Goal: Find specific page/section: Find specific page/section

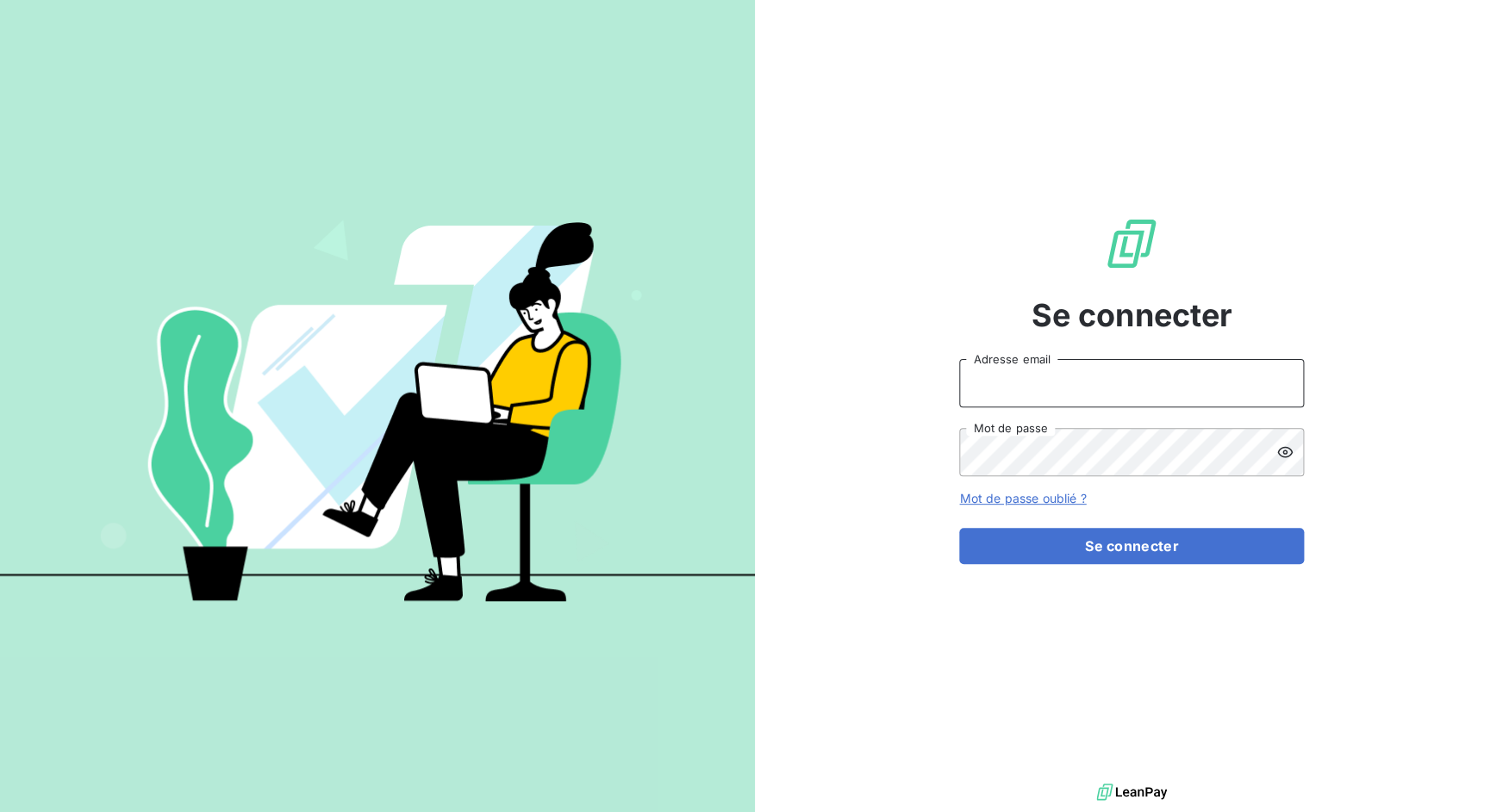
click at [1046, 365] on input "Adresse email" at bounding box center [1130, 384] width 344 height 49
drag, startPoint x: 1024, startPoint y: 378, endPoint x: 1076, endPoint y: 380, distance: 52.0
click at [1076, 380] on input "admin@3dcelo" at bounding box center [1130, 384] width 344 height 49
click at [959, 528] on button "Se connecter" at bounding box center [1130, 546] width 344 height 36
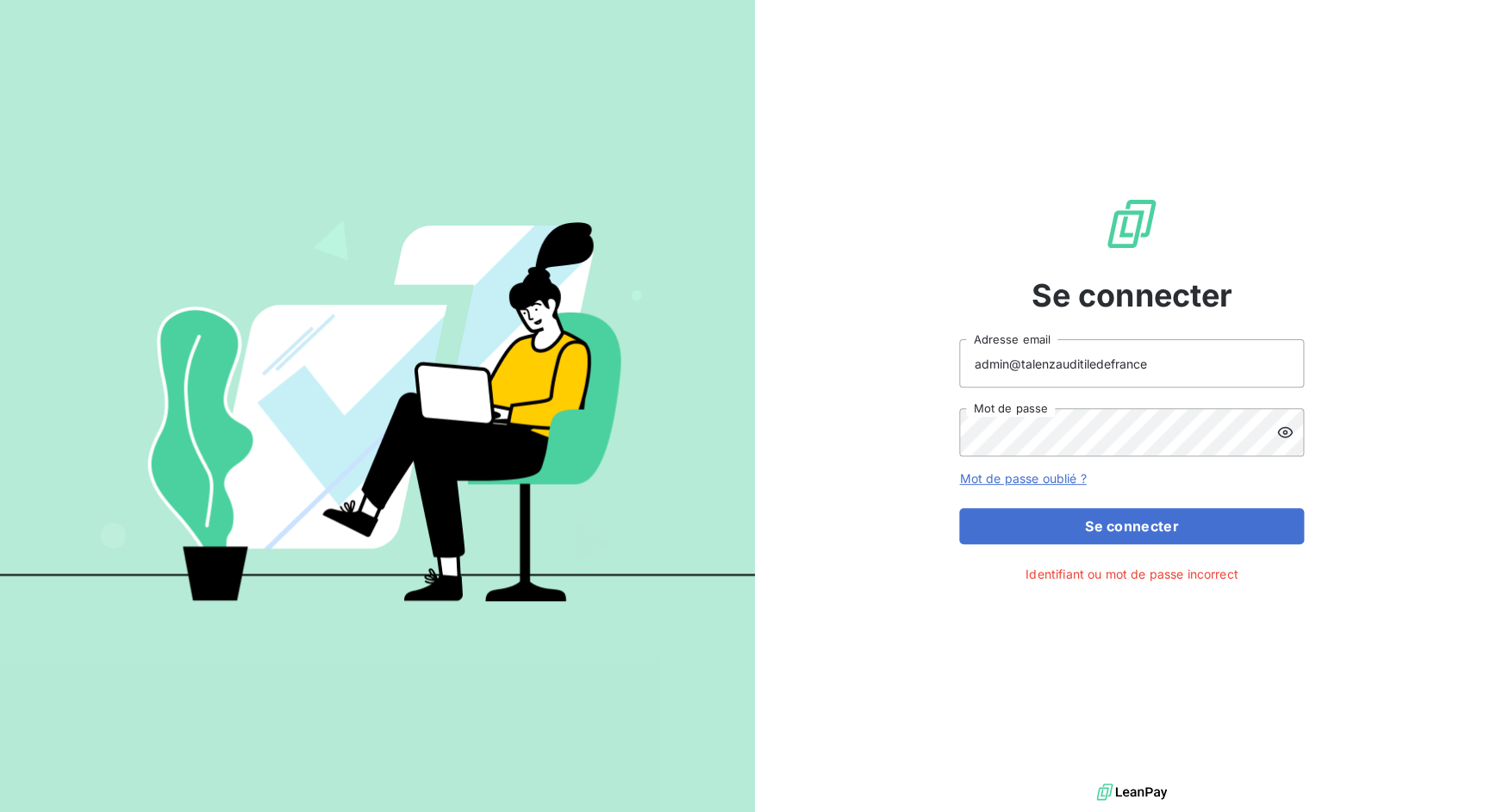
drag, startPoint x: 460, startPoint y: 334, endPoint x: 446, endPoint y: 338, distance: 14.6
click at [460, 334] on img at bounding box center [377, 406] width 754 height 472
drag, startPoint x: 1017, startPoint y: 366, endPoint x: 1173, endPoint y: 360, distance: 156.1
click at [1173, 360] on input "admin@talenzauditiledefrance" at bounding box center [1130, 363] width 344 height 49
paste input "lteisa"
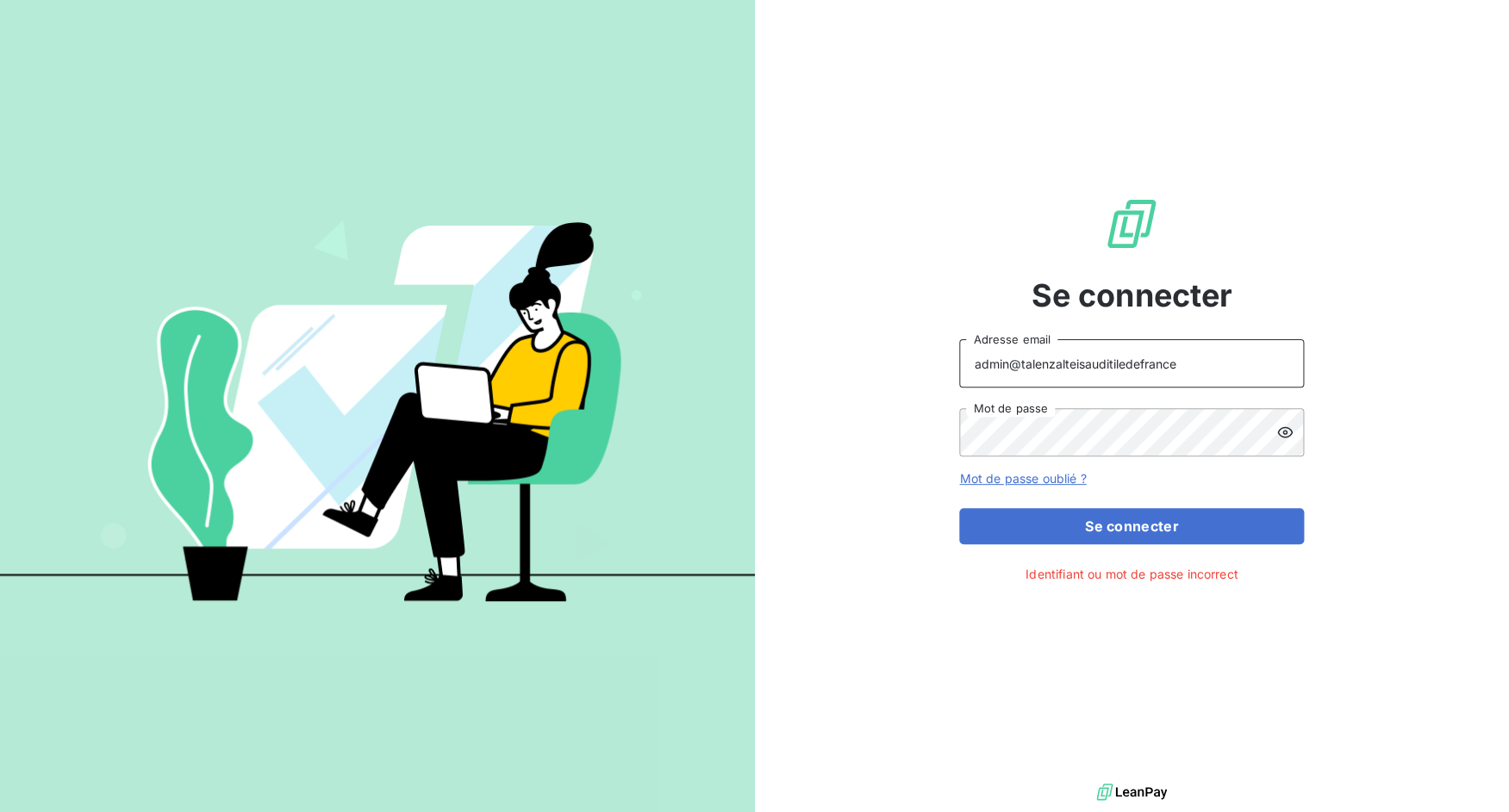
type input "admin@talenzalteisauditiledefrance"
click at [959, 508] on button "Se connecter" at bounding box center [1130, 526] width 344 height 36
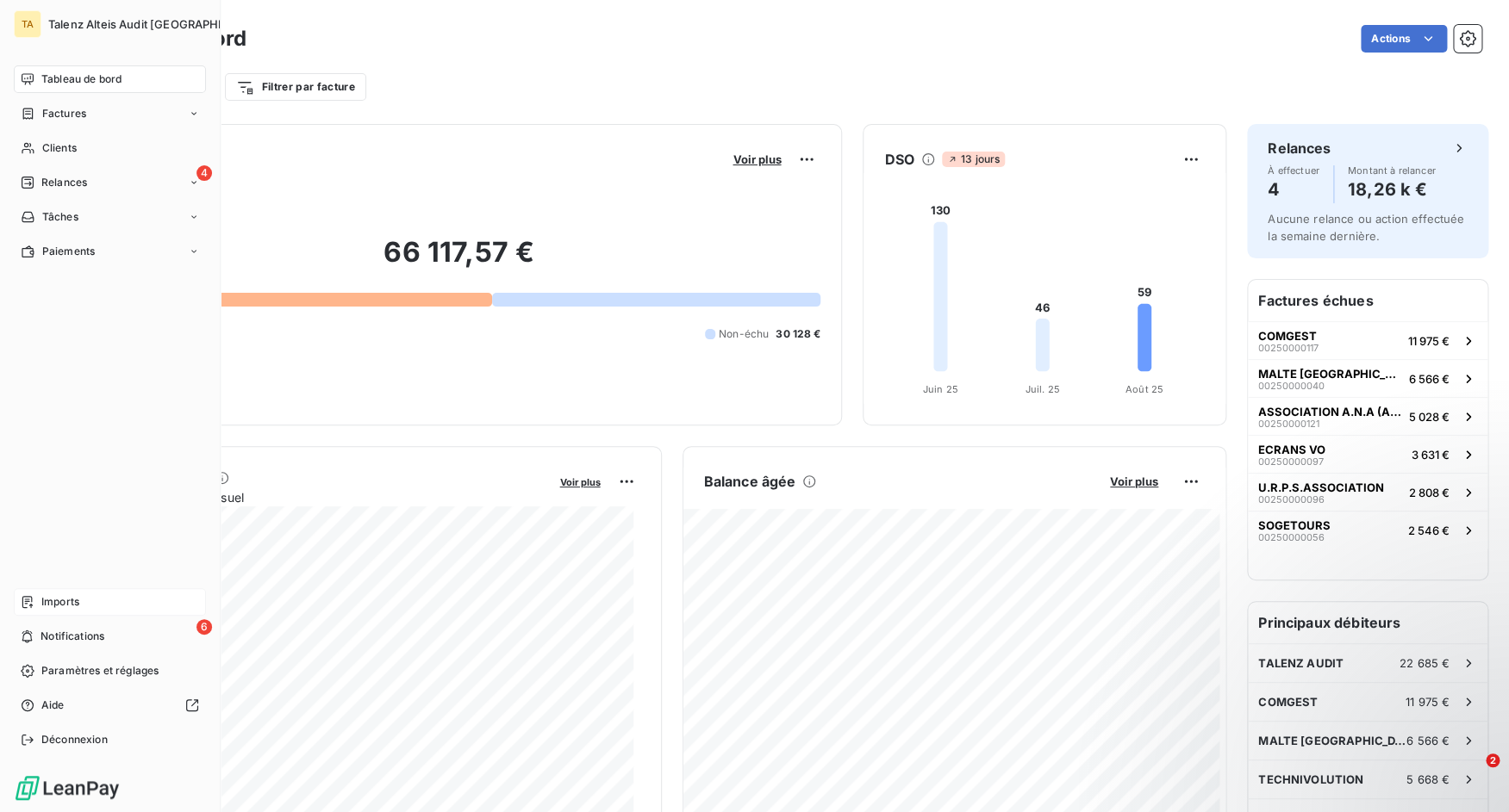
click at [25, 606] on icon at bounding box center [27, 602] width 13 height 13
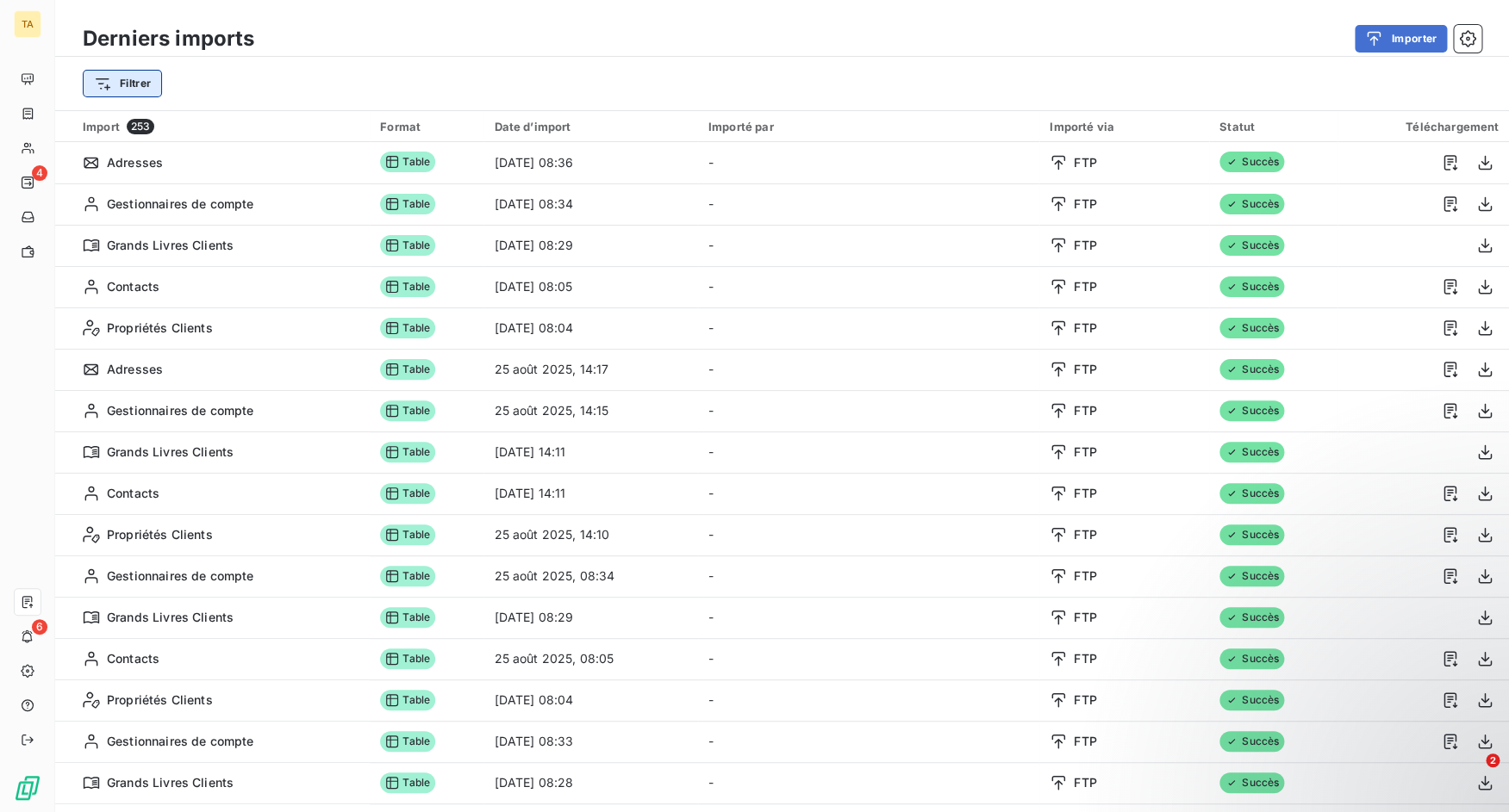
click at [151, 93] on html "TA 4 6 Derniers imports Importer Filtrer Import 253 Format Date d’import Import…" at bounding box center [754, 406] width 1509 height 812
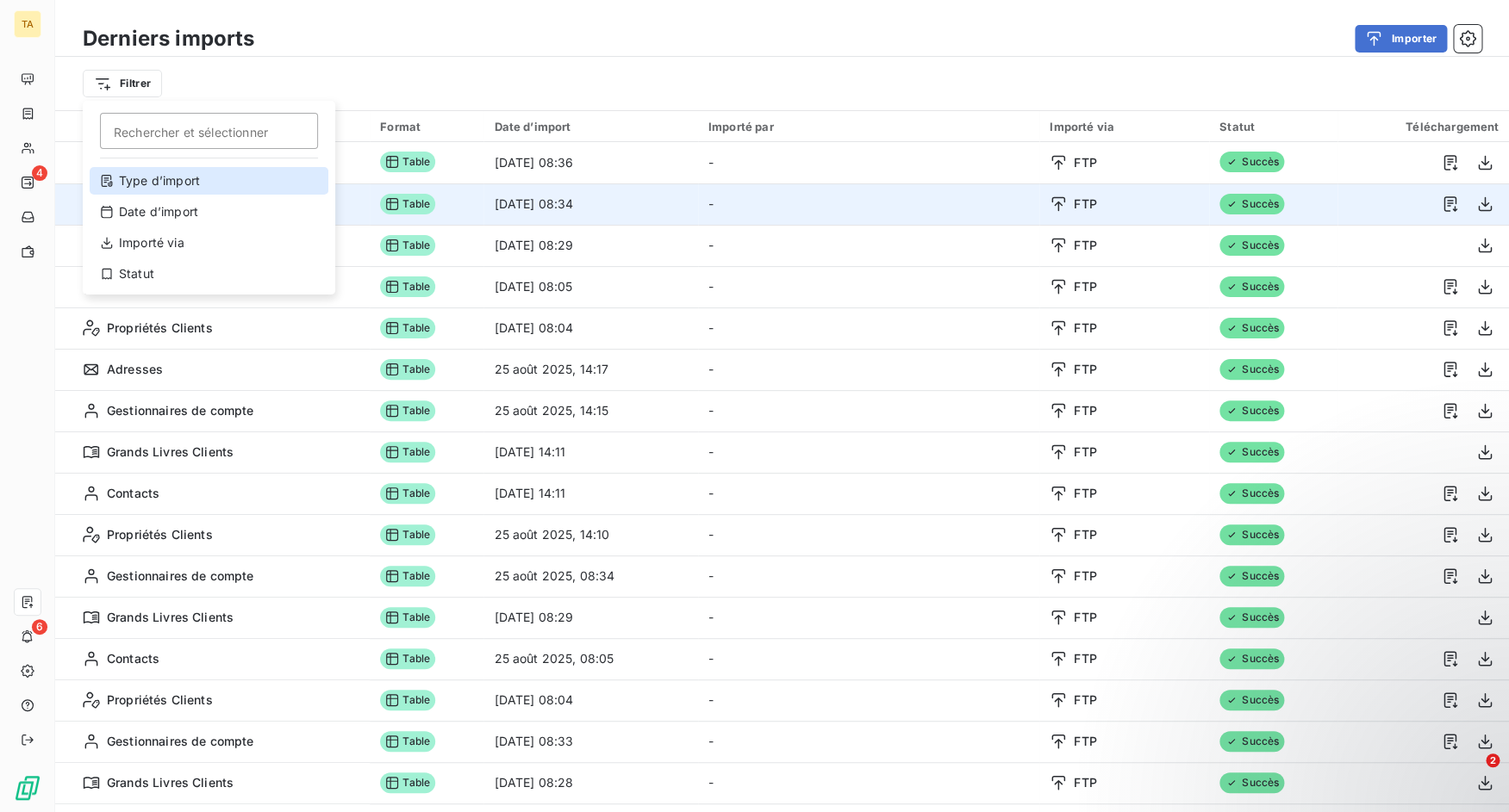
drag, startPoint x: 201, startPoint y: 207, endPoint x: 201, endPoint y: 186, distance: 21.0
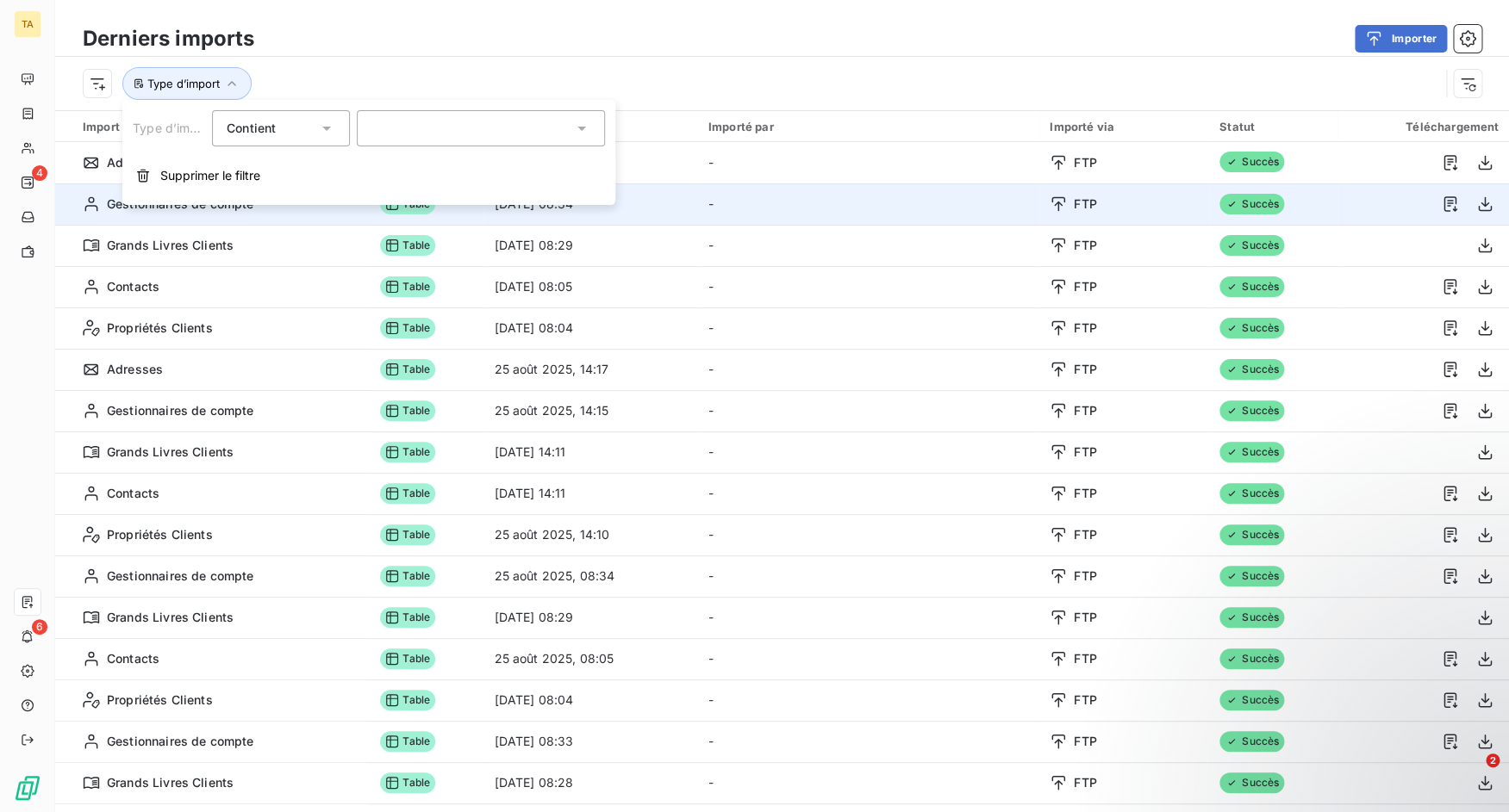
click at [201, 186] on button "Supprimer le filtre" at bounding box center [369, 175] width 493 height 38
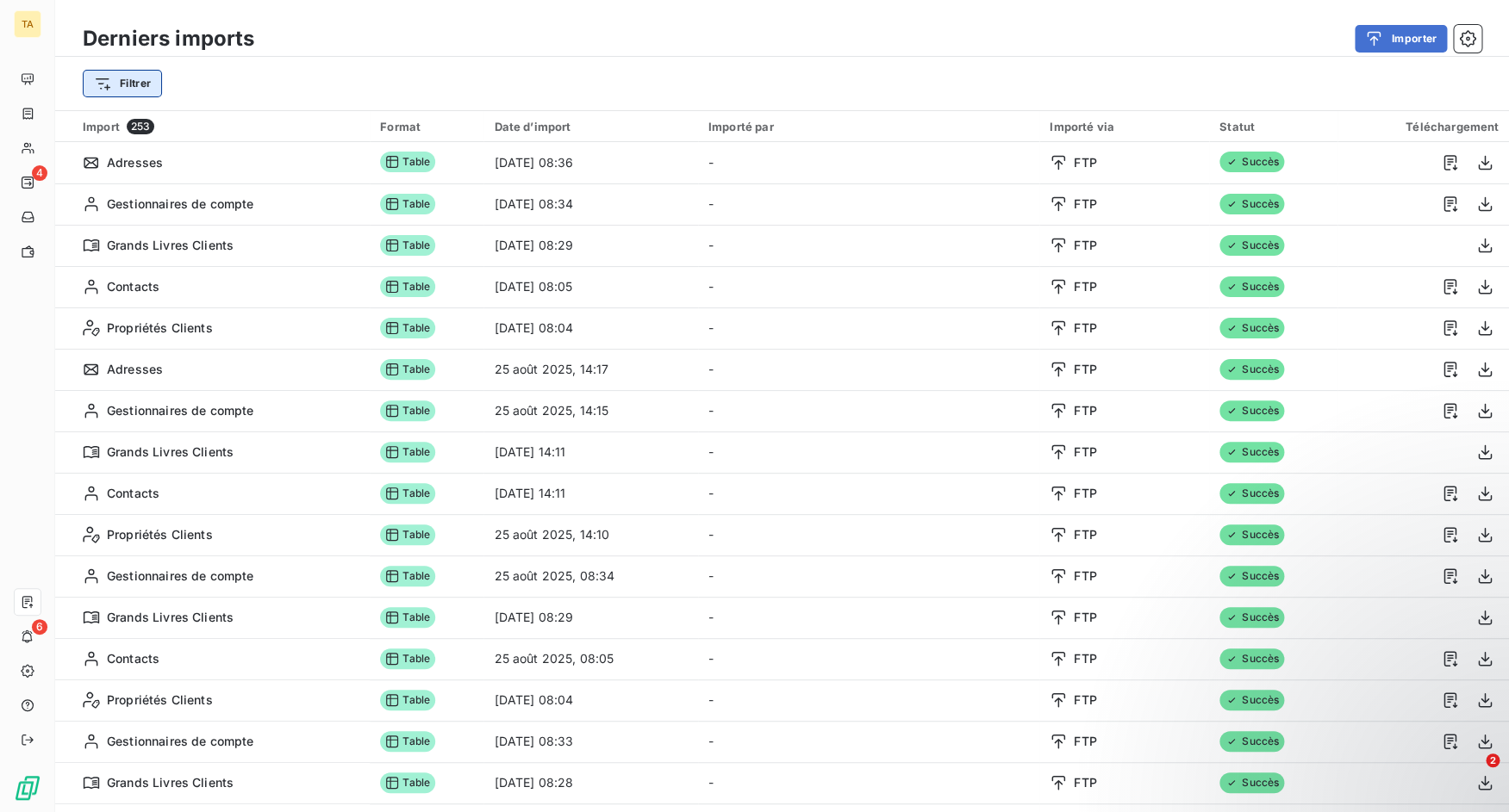
click at [144, 91] on html "TA 4 6 Derniers imports Importer Filtrer Import 253 Format Date d’import Import…" at bounding box center [754, 406] width 1509 height 812
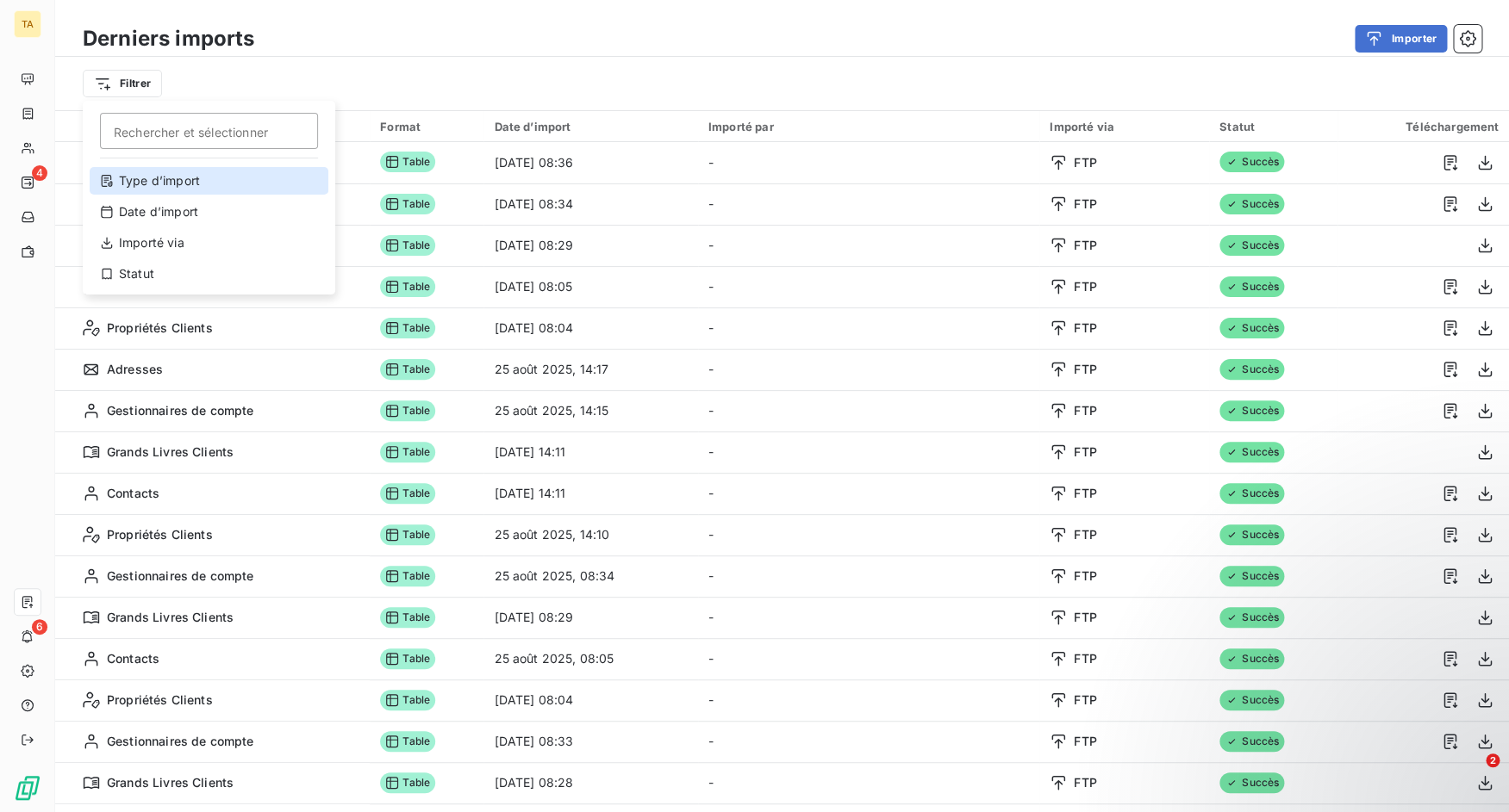
click at [190, 190] on div "Type d’import" at bounding box center [209, 181] width 238 height 28
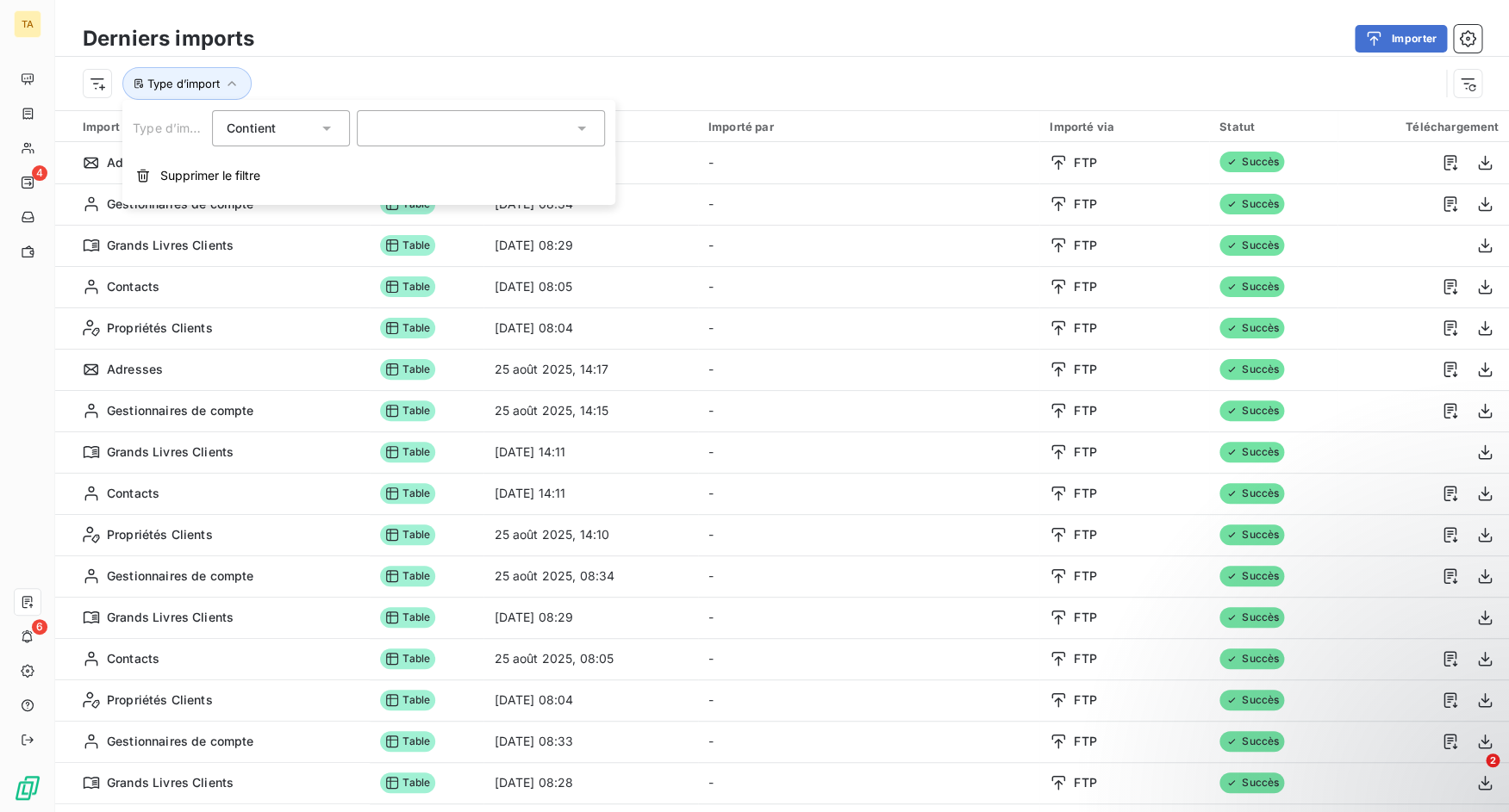
click at [387, 124] on div at bounding box center [481, 129] width 248 height 36
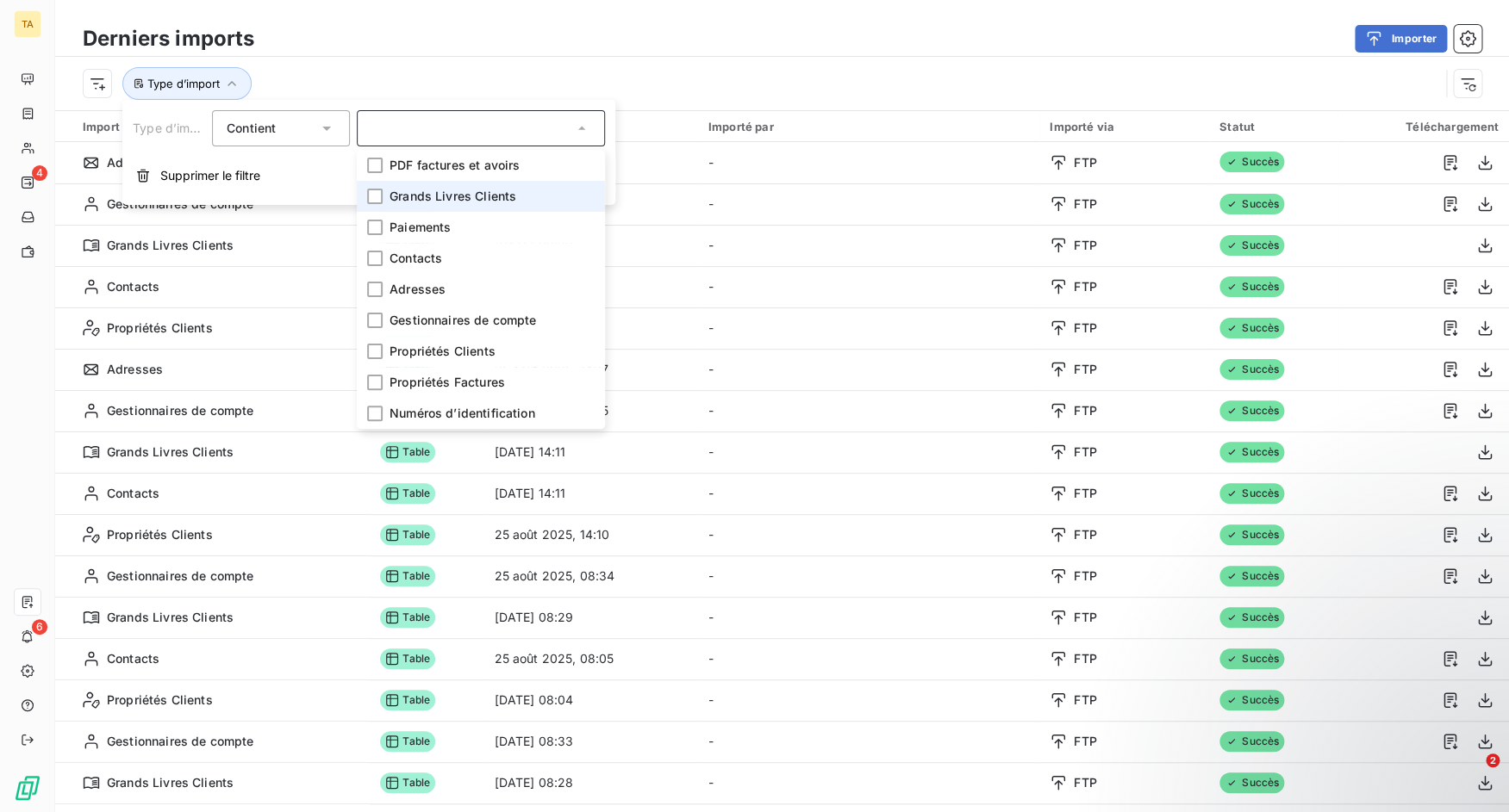
click at [406, 191] on span "Grands Livres Clients" at bounding box center [452, 196] width 127 height 17
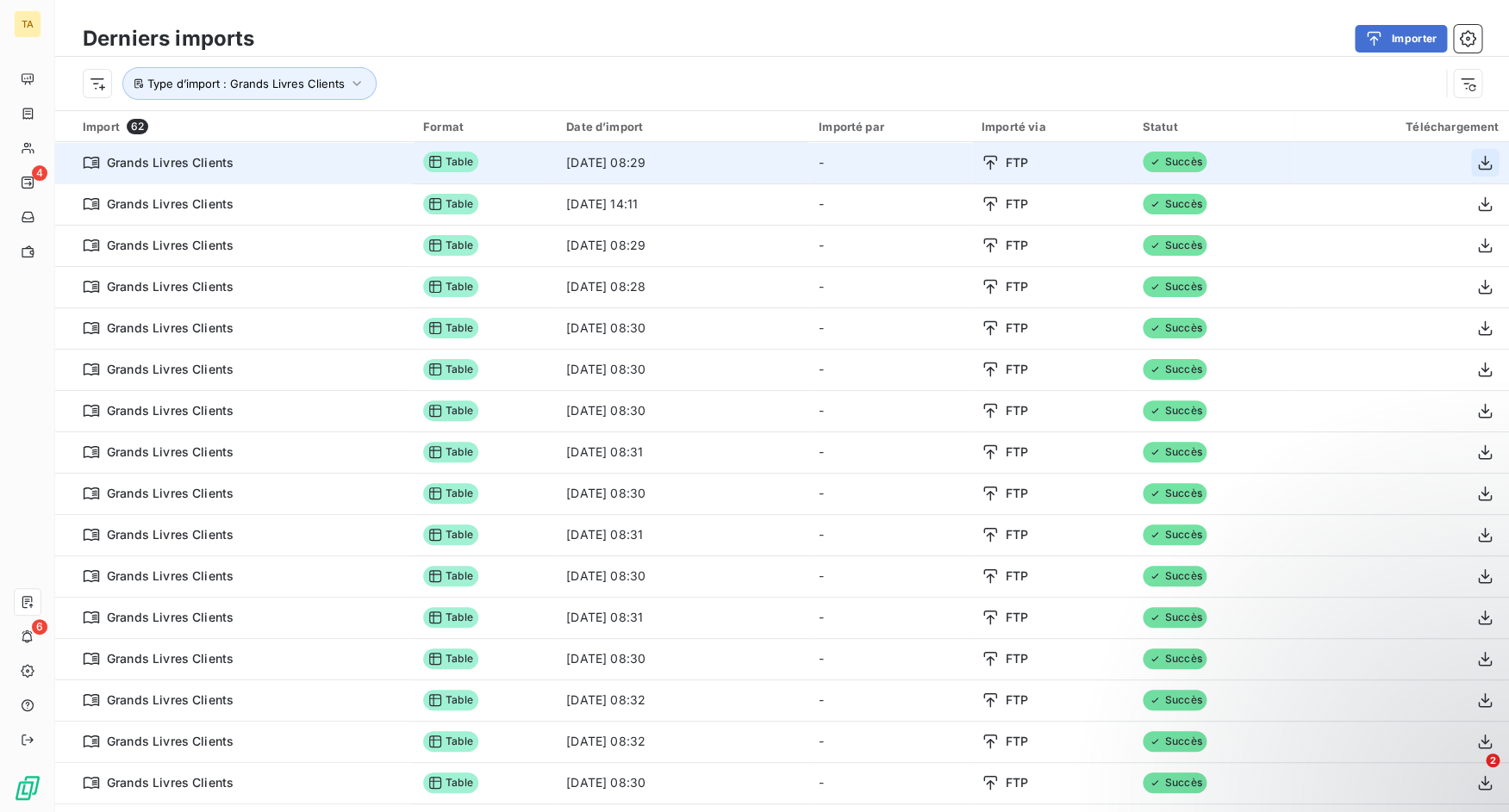
click at [1476, 167] on icon "button" at bounding box center [1484, 162] width 17 height 17
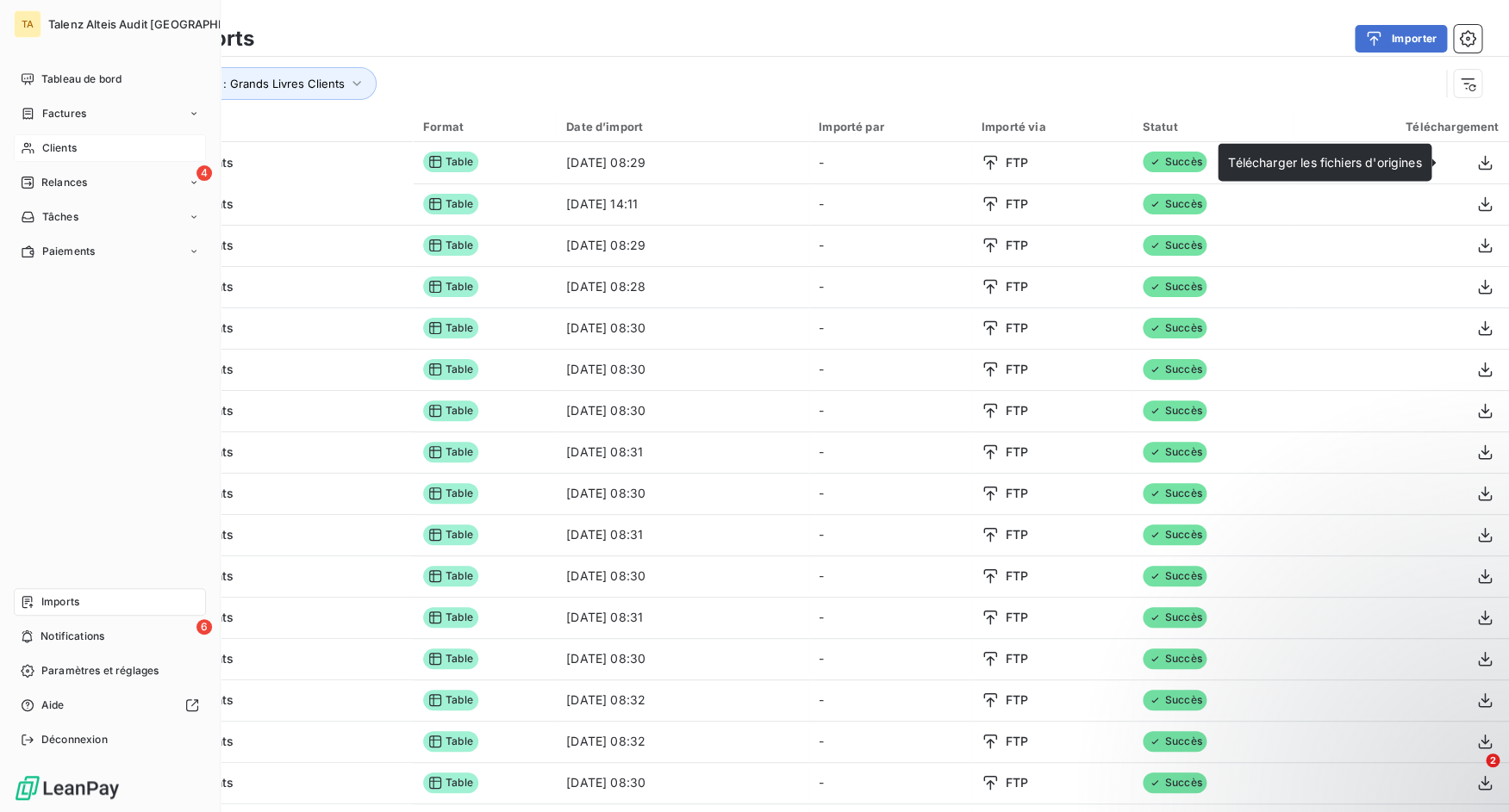
click at [17, 150] on div "Clients" at bounding box center [110, 147] width 192 height 28
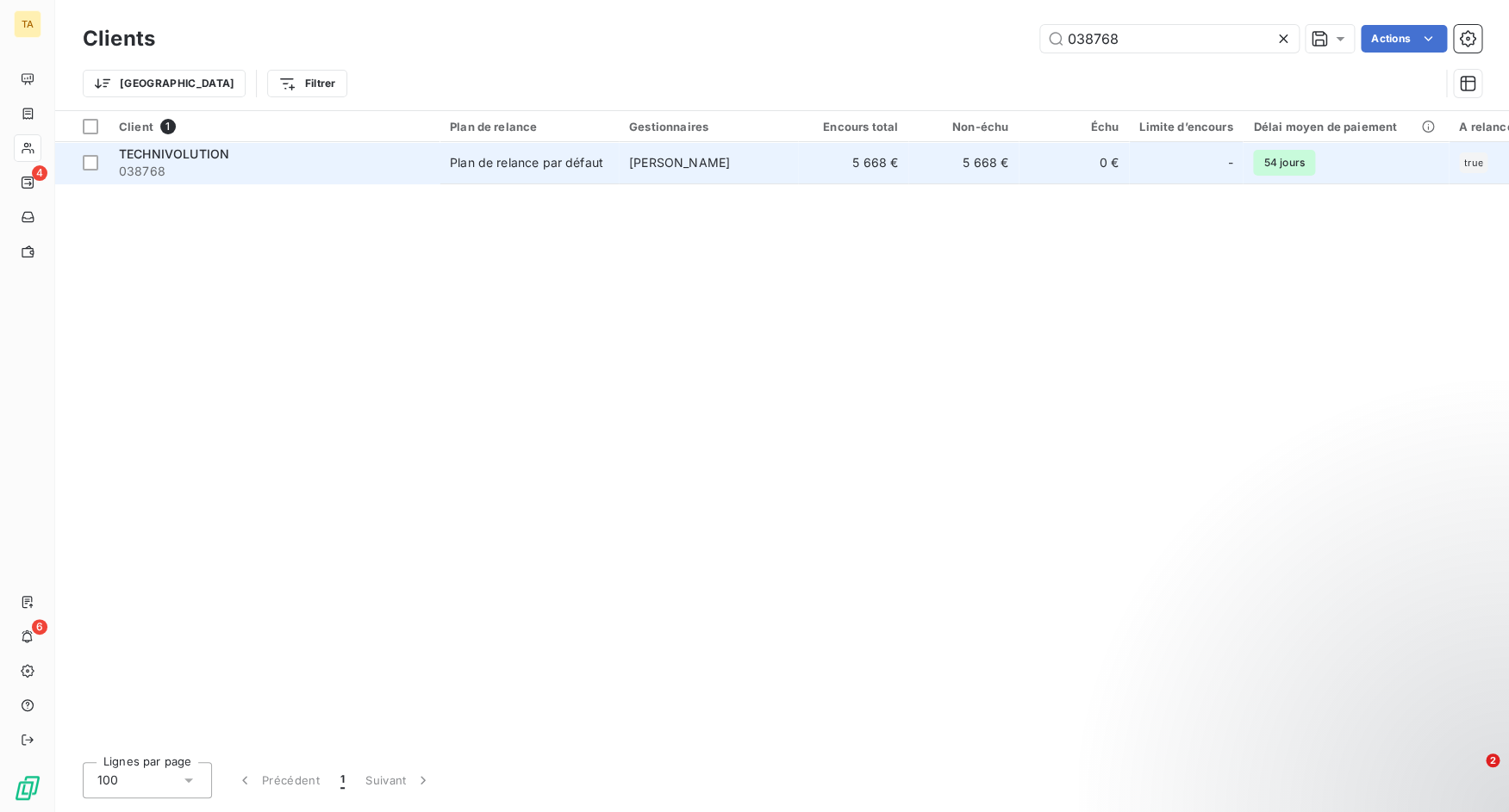
type input "038768"
click at [282, 174] on span "038768" at bounding box center [273, 171] width 310 height 17
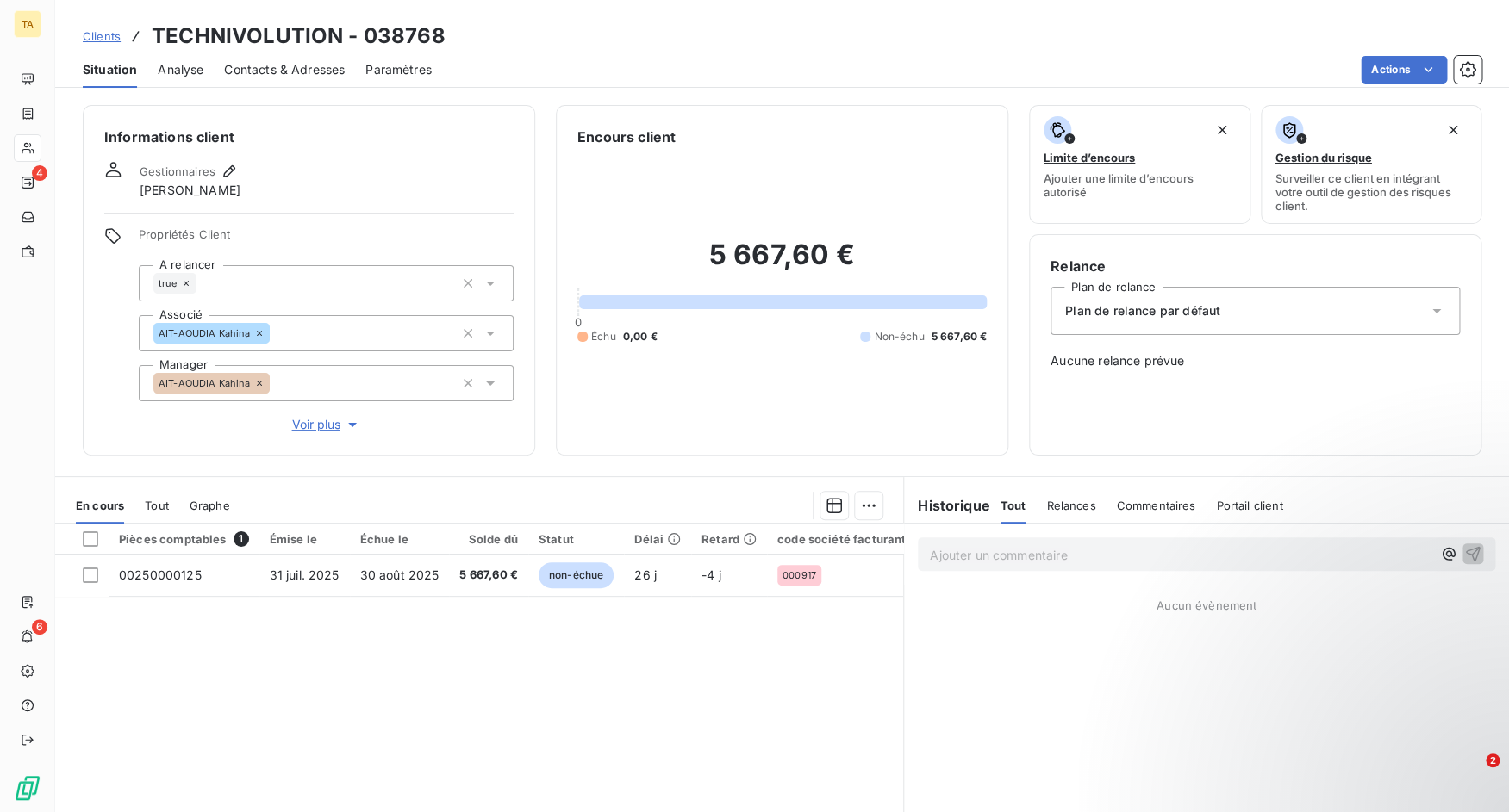
click at [299, 430] on span "Voir plus" at bounding box center [326, 424] width 69 height 17
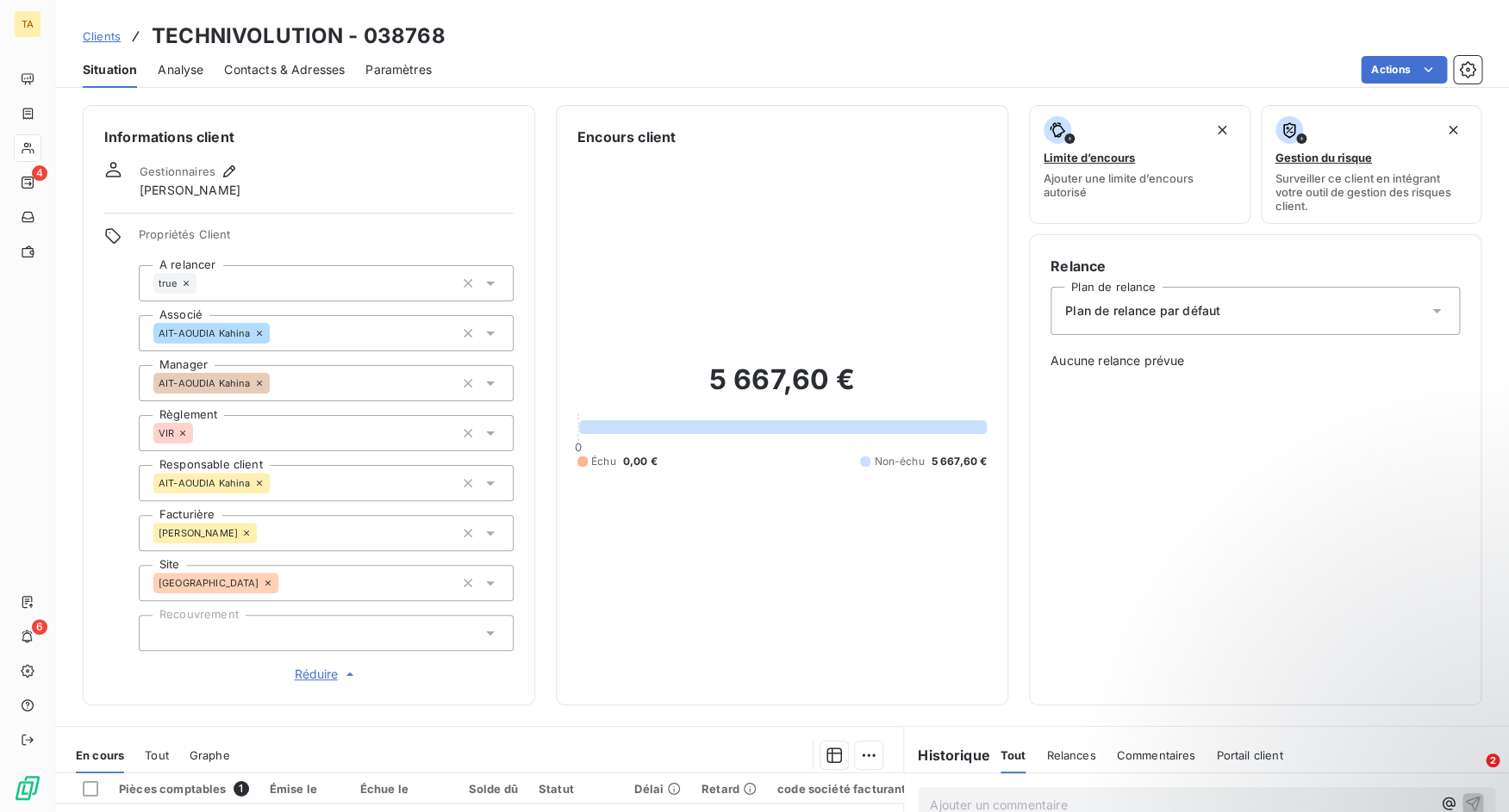
click at [219, 637] on div at bounding box center [326, 633] width 375 height 36
click at [108, 25] on div "Clients TECHNIVOLUTION - 038768" at bounding box center [263, 36] width 362 height 31
click at [108, 32] on span "Clients" at bounding box center [102, 36] width 38 height 13
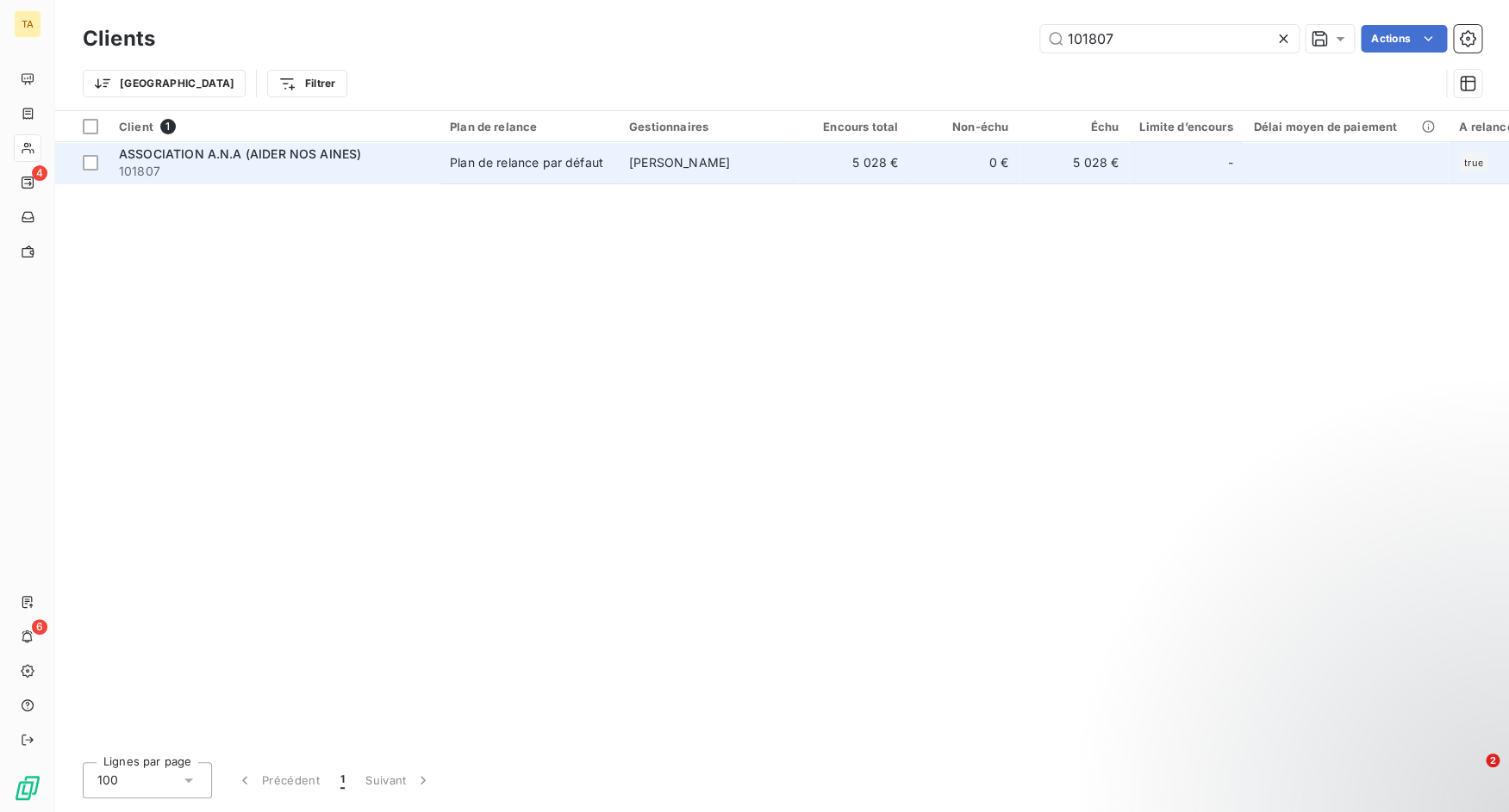
type input "101807"
click at [295, 154] on span "ASSOCIATION A.N.A (AIDER NOS AINES)" at bounding box center [239, 154] width 242 height 14
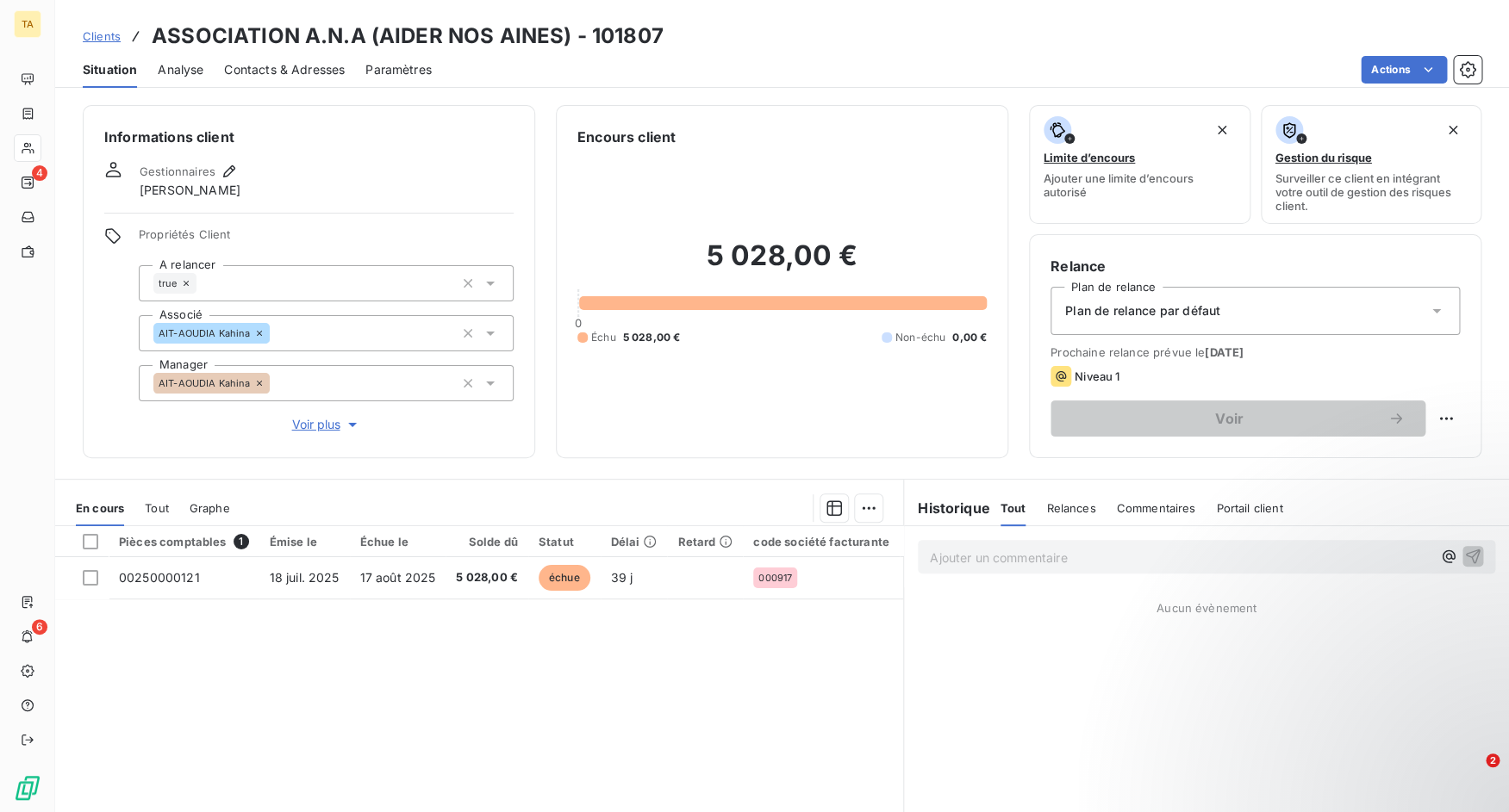
click at [326, 425] on span "Voir plus" at bounding box center [326, 424] width 69 height 17
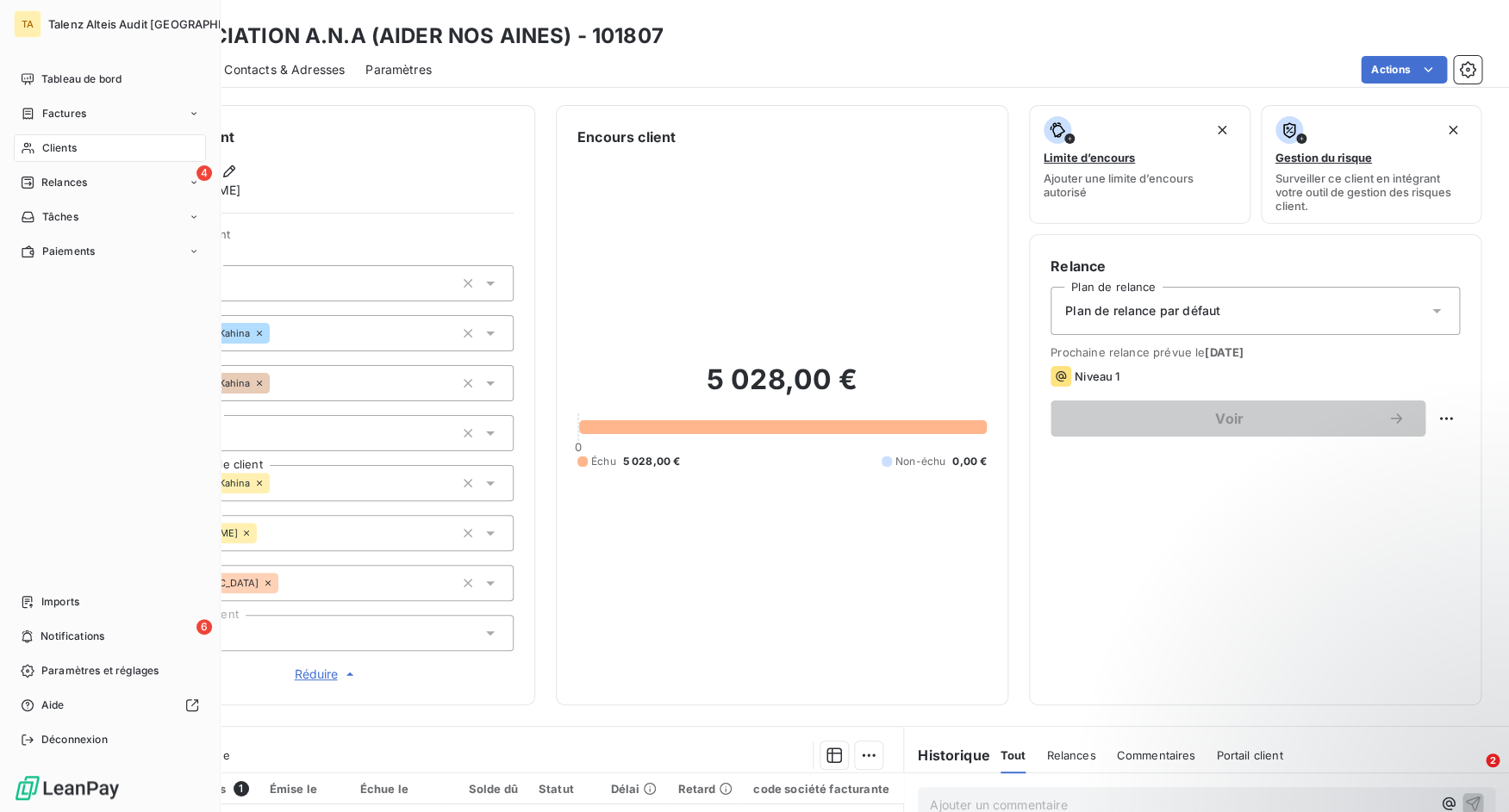
click at [30, 154] on icon at bounding box center [28, 147] width 14 height 13
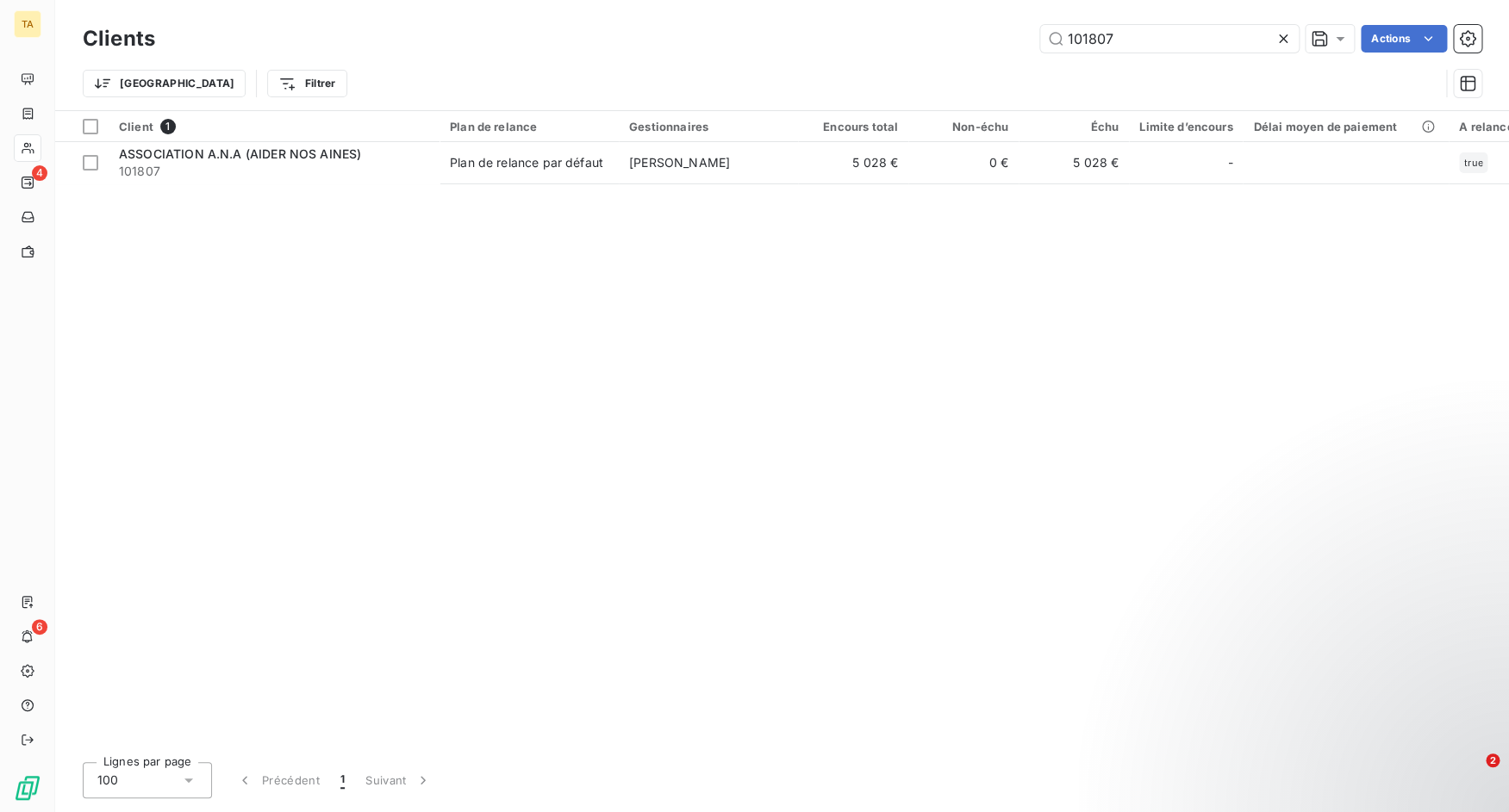
click at [1290, 39] on div at bounding box center [1286, 39] width 24 height 28
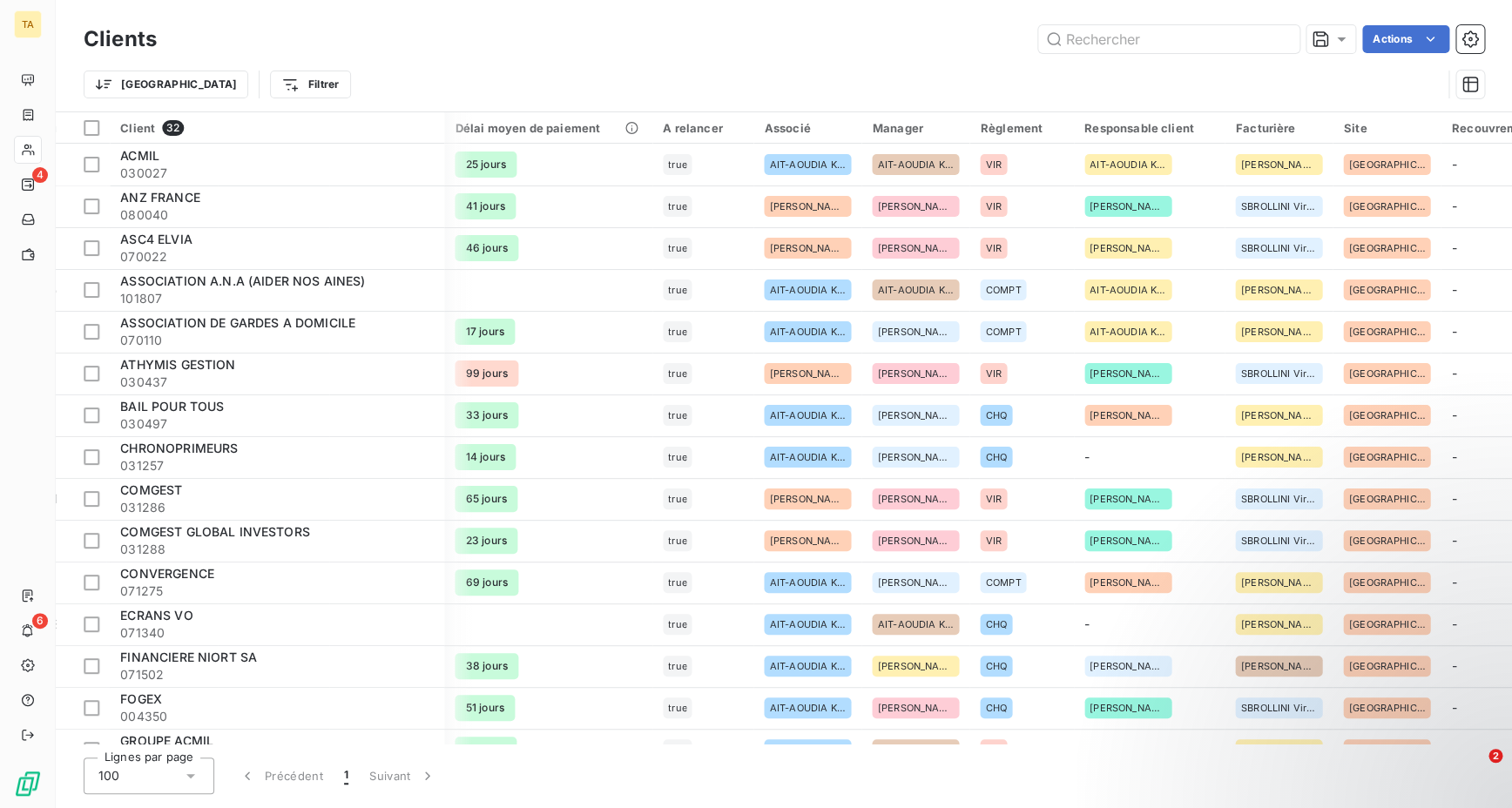
scroll to position [0, 790]
